Goal: Information Seeking & Learning: Learn about a topic

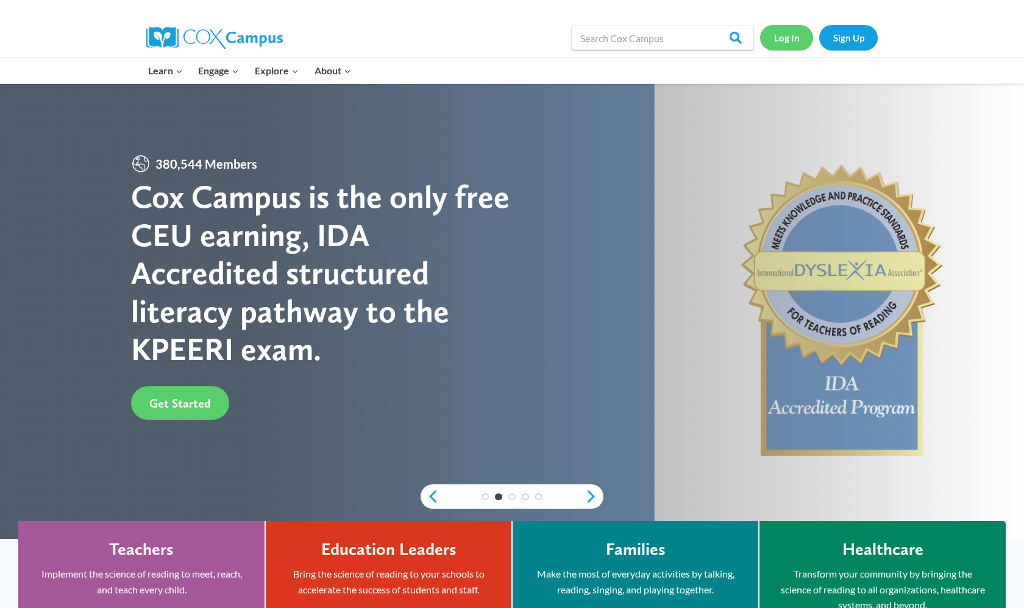
click at [756, 38] on link "Log In" at bounding box center [786, 37] width 53 height 25
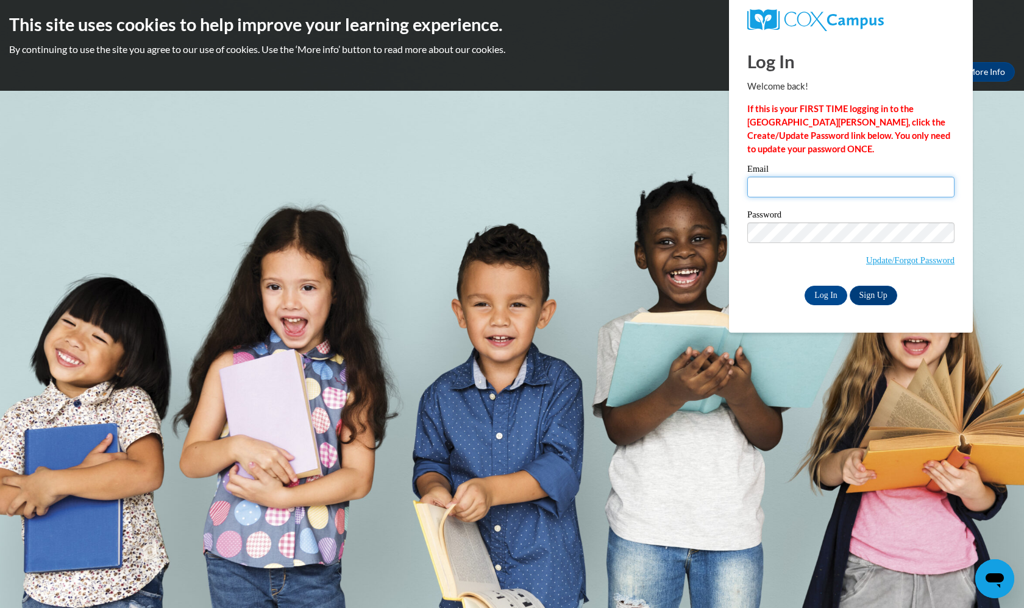
type input "davisciana@yahoo.com"
click at [823, 290] on input "Log In" at bounding box center [826, 296] width 43 height 20
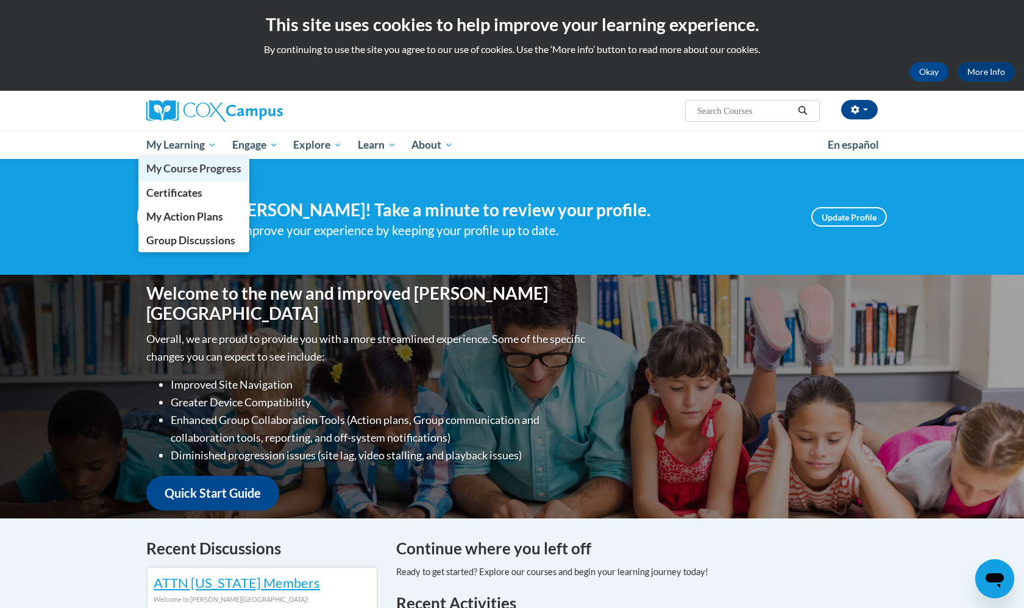
click at [179, 166] on span "My Course Progress" at bounding box center [193, 168] width 95 height 13
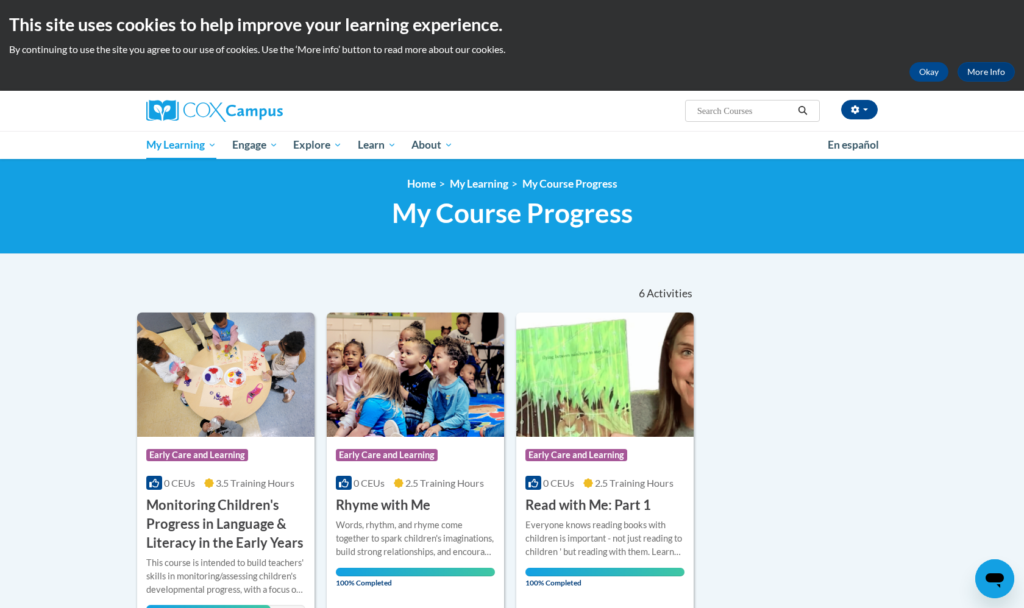
click at [106, 421] on body "This site uses cookies to help improve your learning experience. By continuing …" at bounding box center [512, 610] width 1024 height 1221
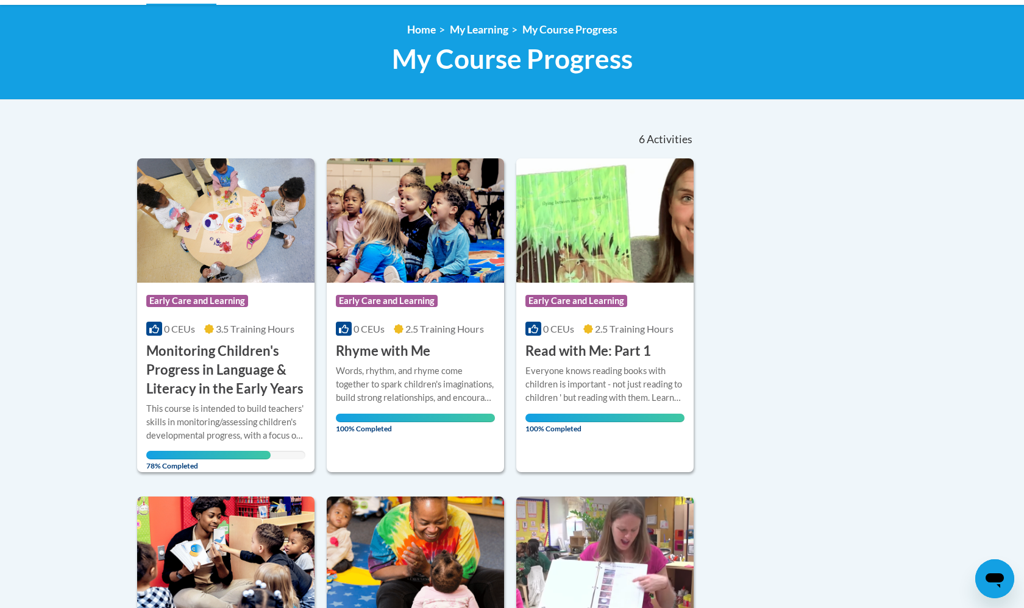
scroll to position [158, 0]
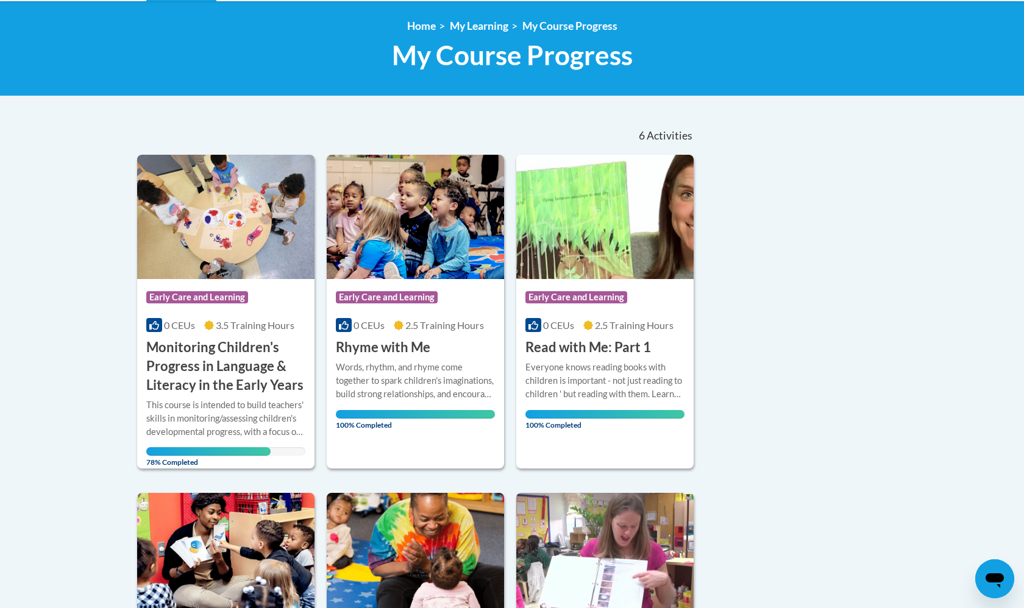
click at [238, 388] on h3 "Monitoring Children's Progress in Language & Literacy in the Early Years" at bounding box center [225, 366] width 159 height 56
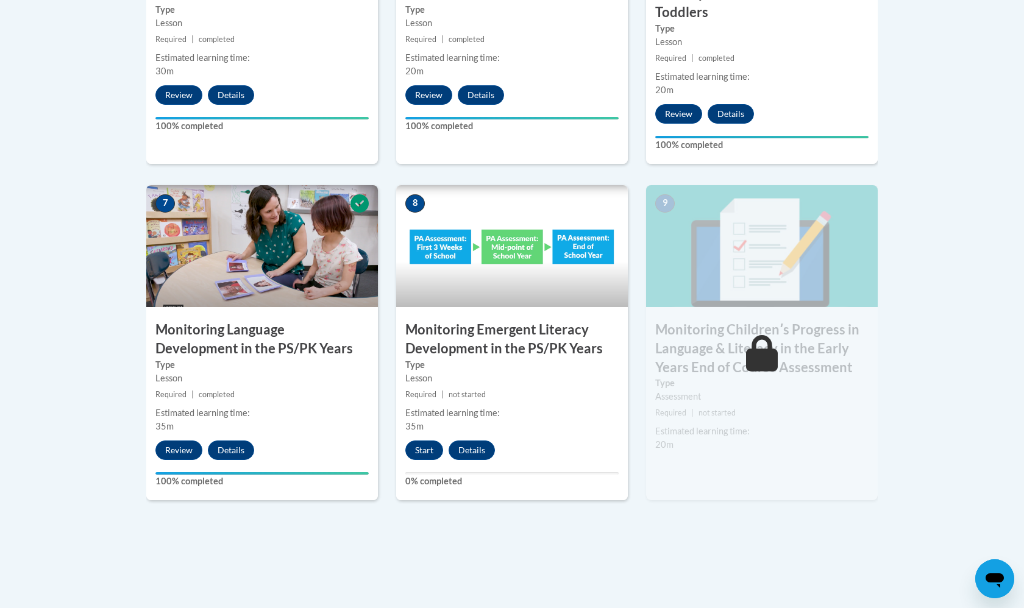
scroll to position [967, 0]
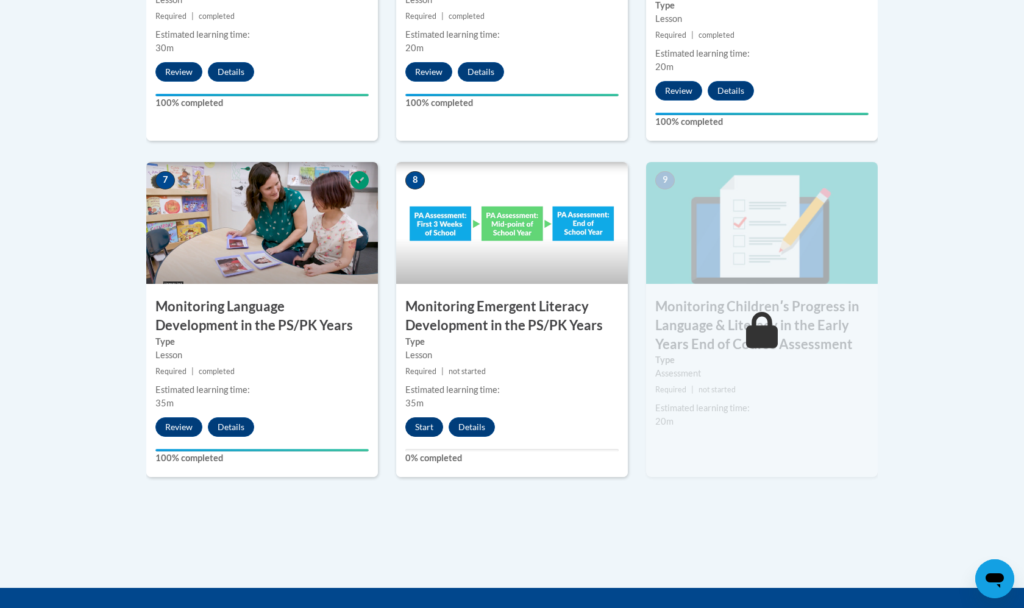
click at [425, 421] on button "Start" at bounding box center [424, 427] width 38 height 20
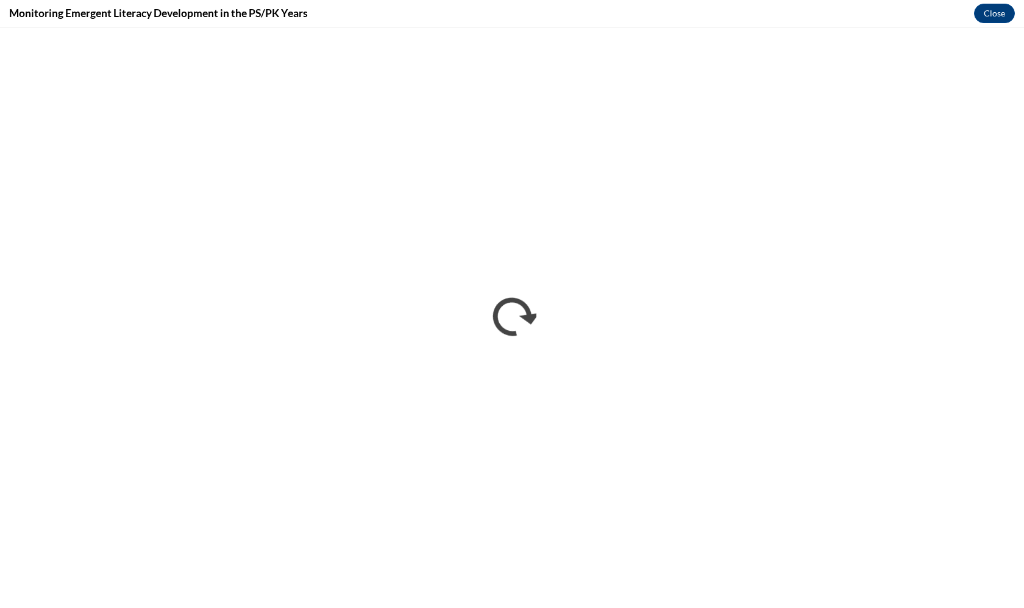
scroll to position [0, 0]
